Goal: Task Accomplishment & Management: Manage account settings

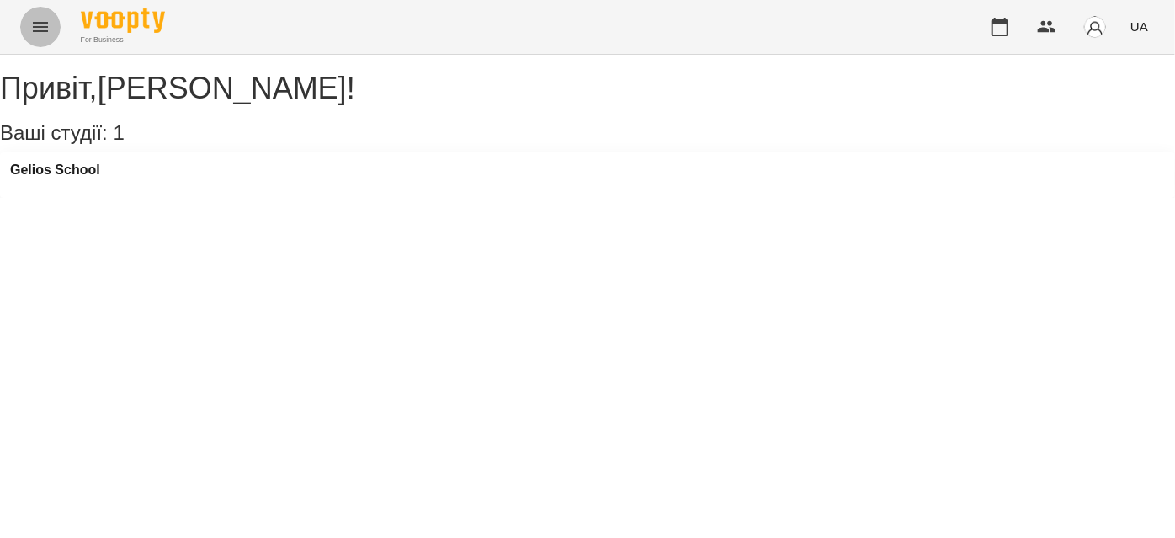
click at [28, 28] on button "Menu" at bounding box center [40, 27] width 40 height 40
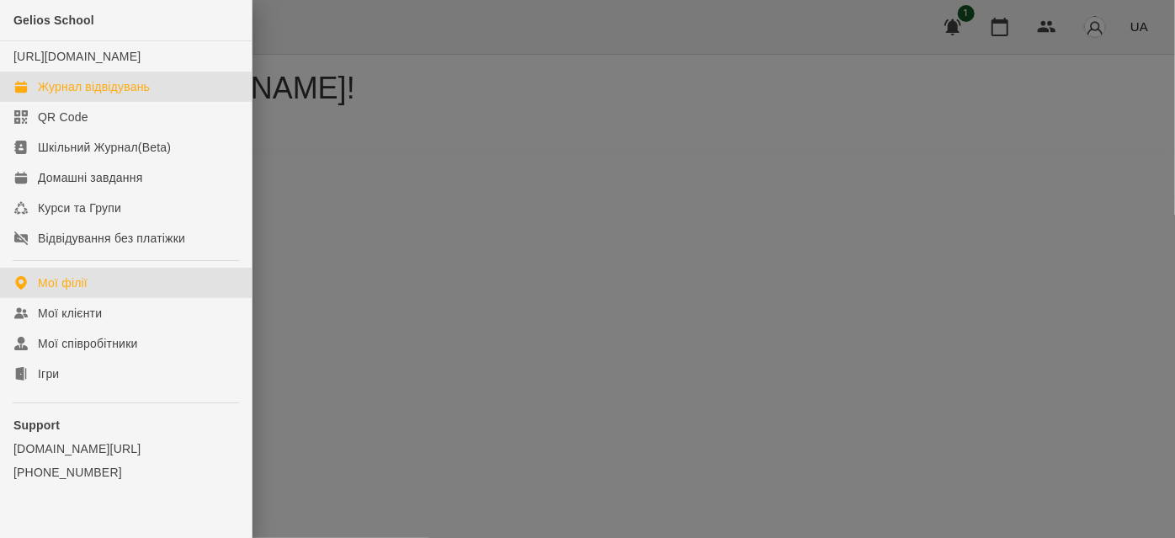
click at [43, 95] on div "Журнал відвідувань" at bounding box center [94, 86] width 112 height 17
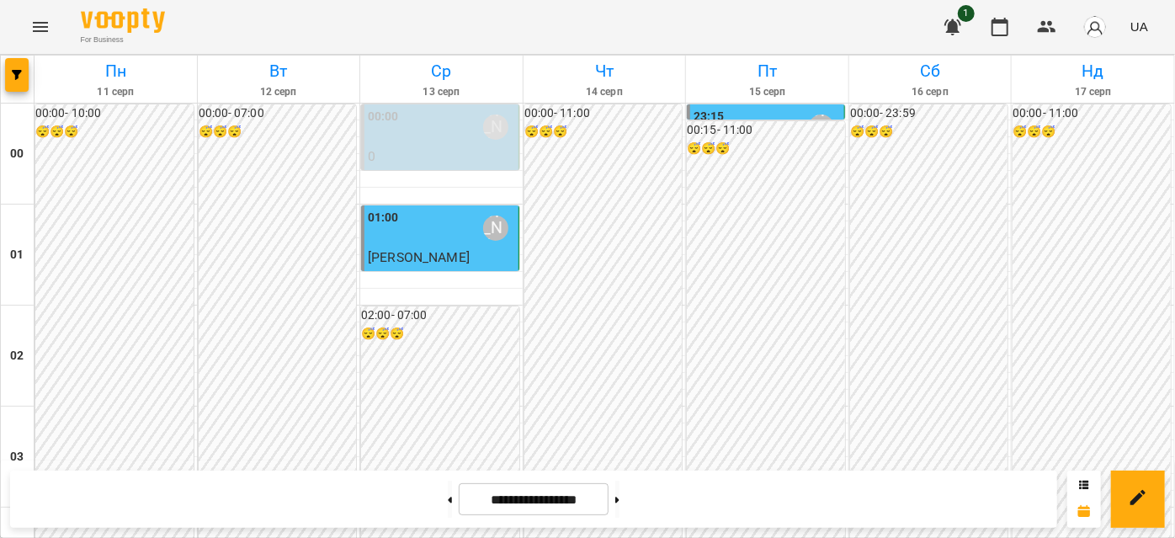
scroll to position [1988, 0]
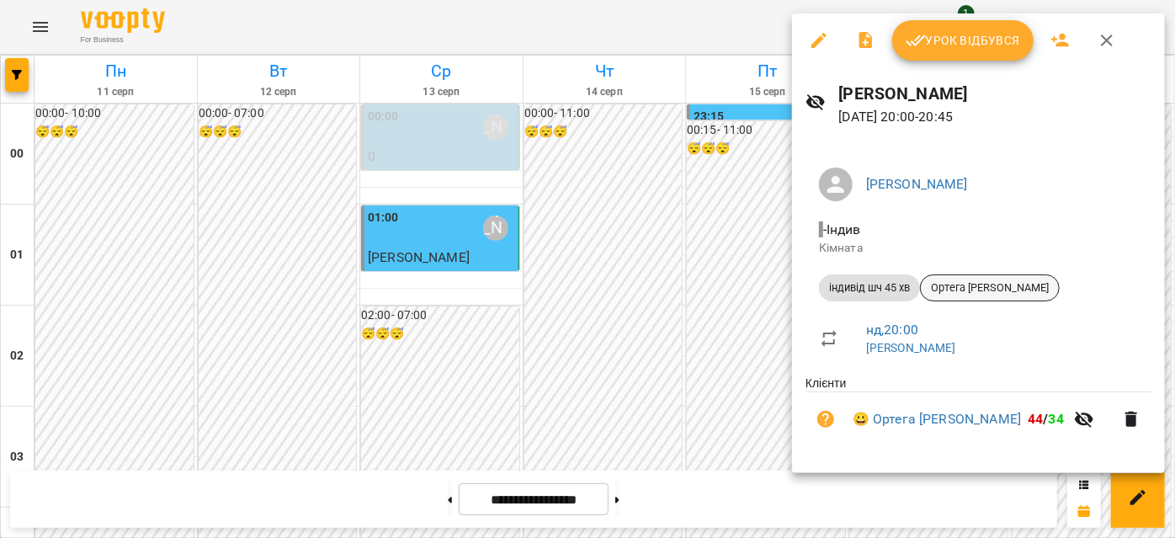
click at [965, 291] on span "Ортега [PERSON_NAME]" at bounding box center [990, 287] width 138 height 15
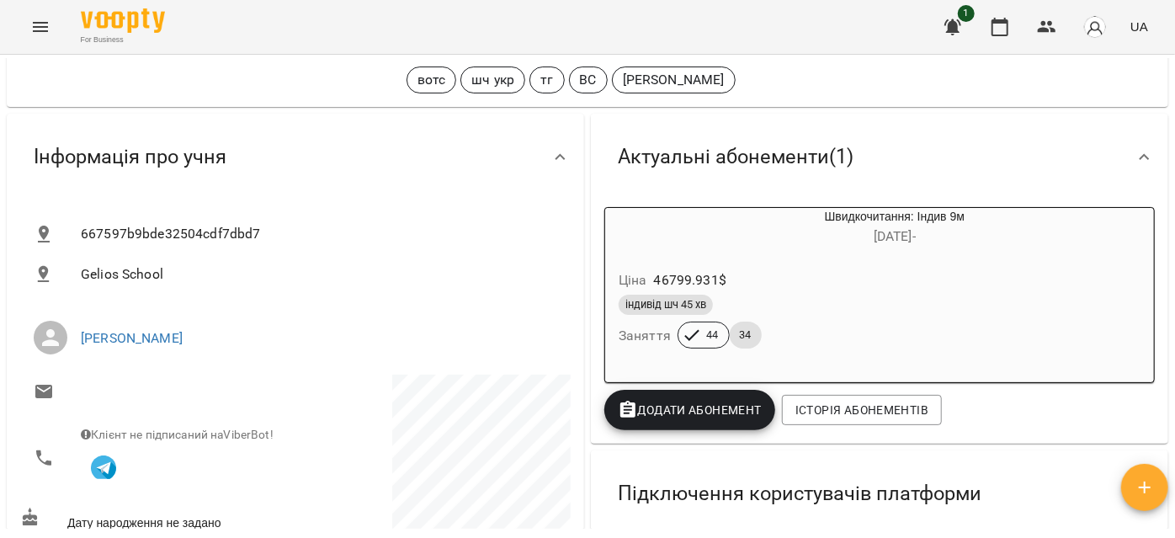
scroll to position [76, 0]
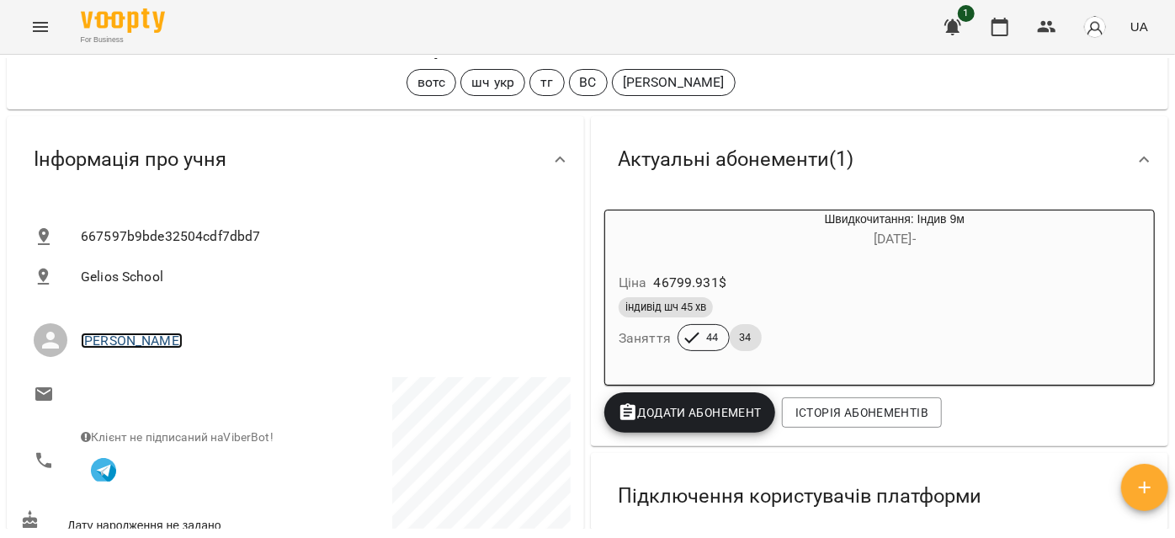
click at [120, 338] on link "[PERSON_NAME]" at bounding box center [132, 340] width 102 height 16
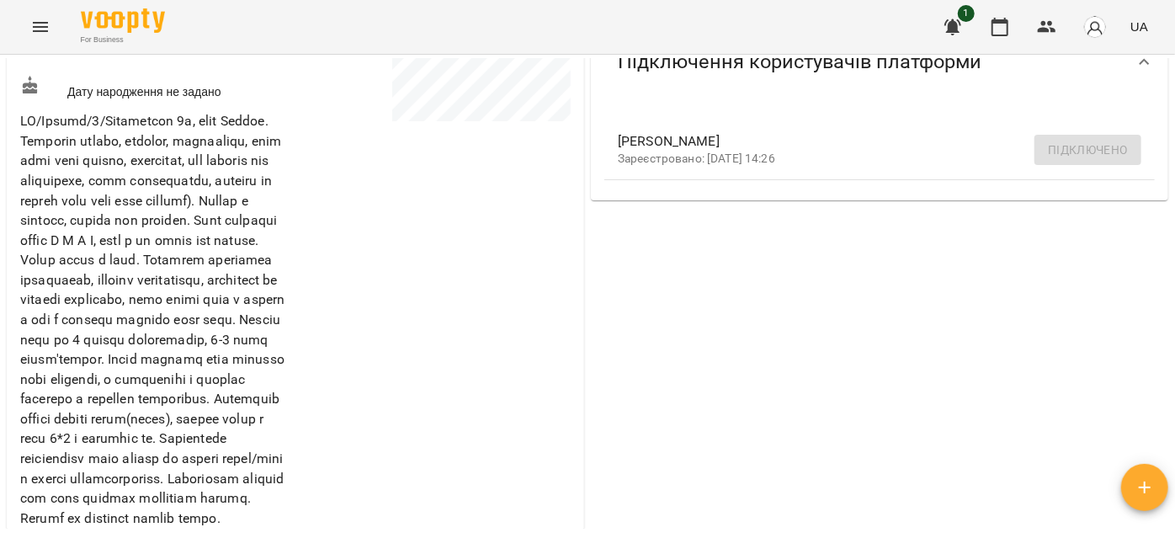
scroll to position [535, 0]
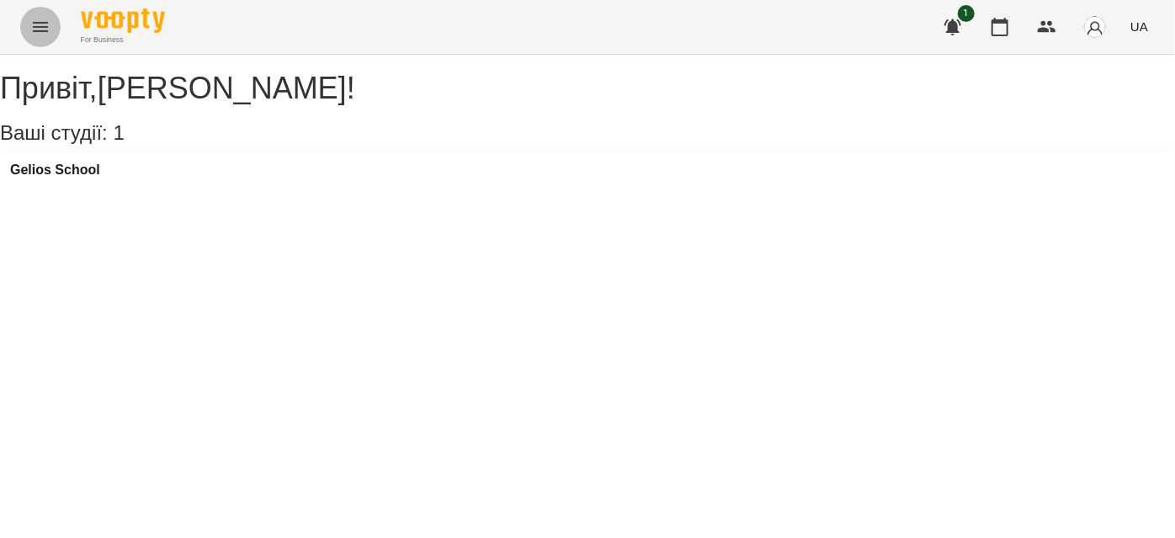
click at [27, 23] on button "Menu" at bounding box center [40, 27] width 40 height 40
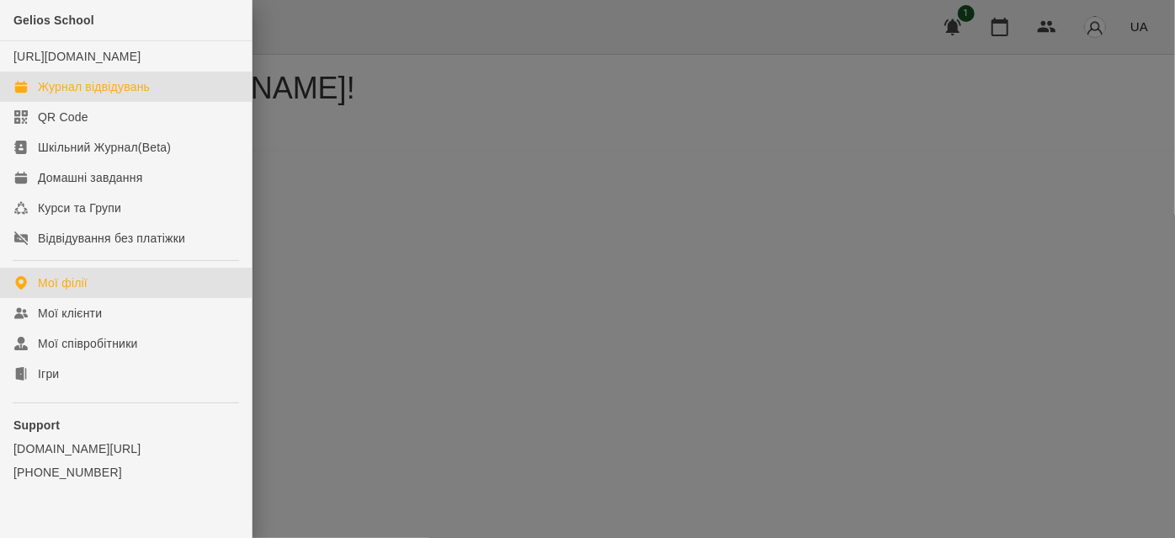
click at [67, 102] on link "Журнал відвідувань" at bounding box center [126, 87] width 252 height 30
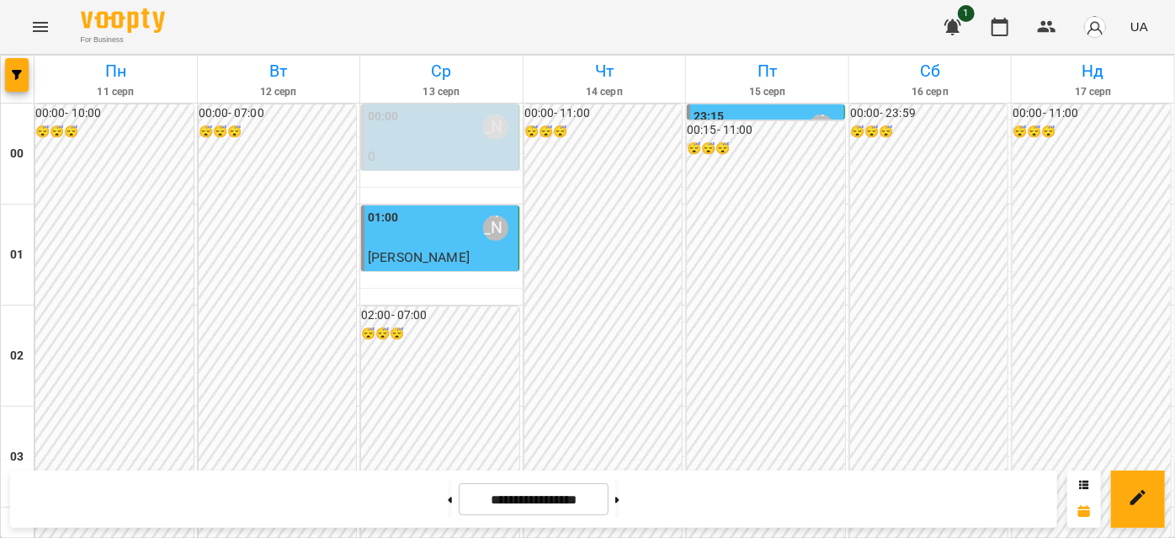
scroll to position [1988, 0]
click at [619, 495] on button at bounding box center [617, 498] width 4 height 37
type input "**********"
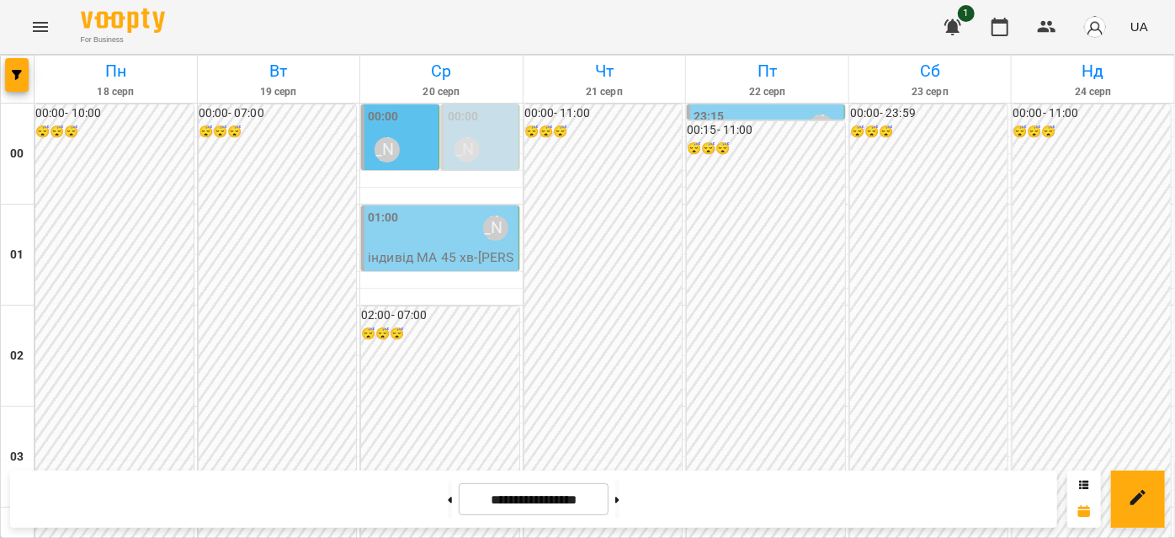
scroll to position [1223, 0]
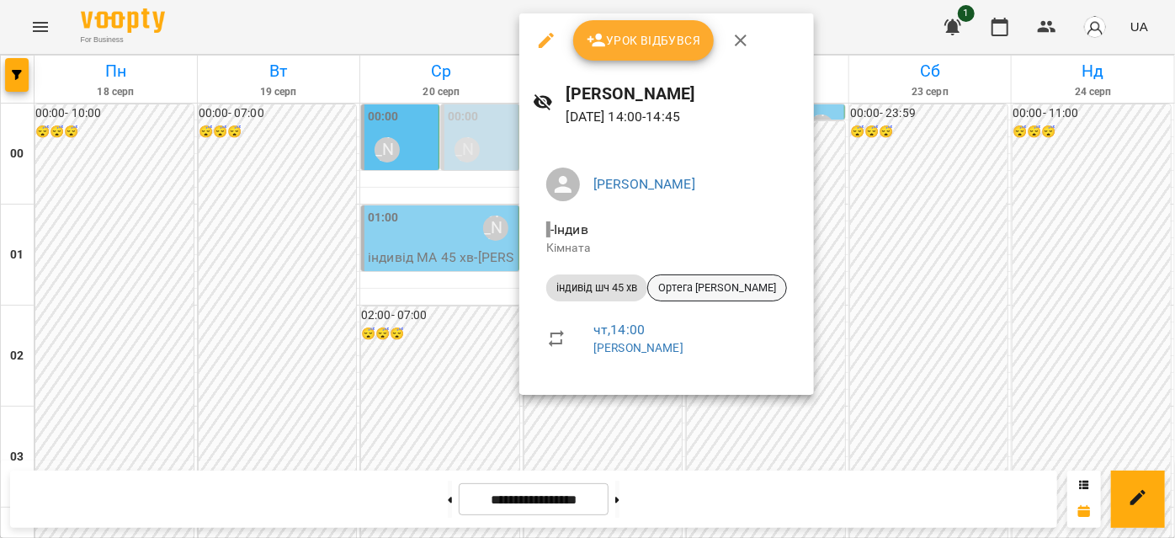
click at [732, 291] on span "Ортега [PERSON_NAME]" at bounding box center [717, 287] width 138 height 15
